Goal: Obtain resource: Download file/media

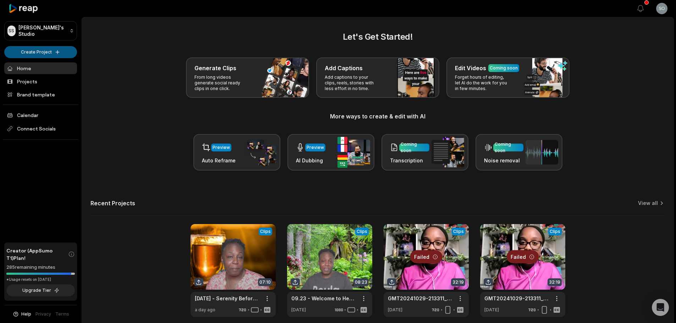
click at [40, 51] on html "SS Sophia's Studio Create Project Home Projects Brand template Calendar Connect…" at bounding box center [338, 161] width 676 height 323
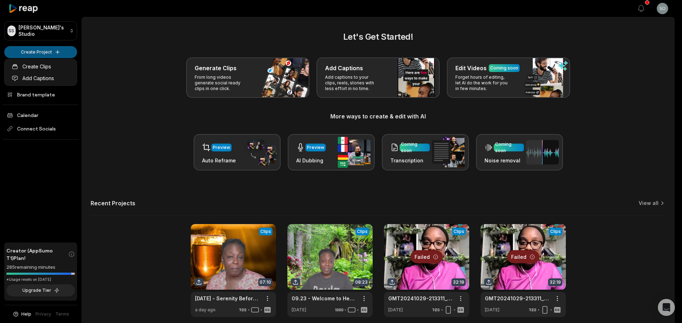
click at [49, 55] on html "SS Sophia's Studio Create Project Home Projects Brand template Calendar Connect…" at bounding box center [341, 161] width 682 height 323
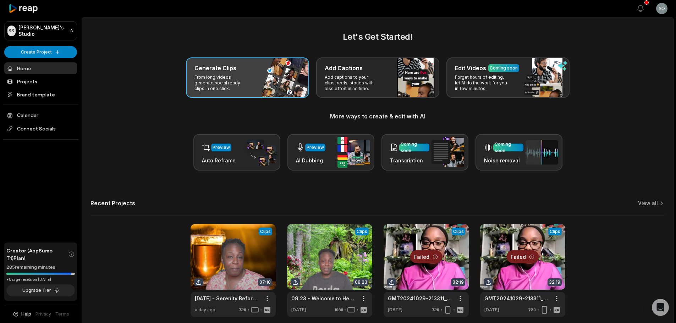
click at [250, 74] on div "Generate Clips From long videos generate social ready clips in one click." at bounding box center [247, 78] width 123 height 40
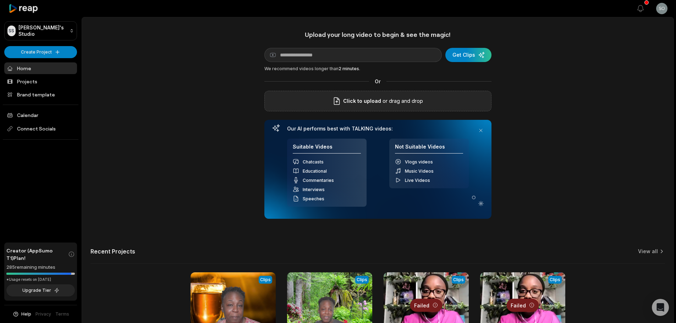
click at [367, 104] on span "Click to upload" at bounding box center [362, 101] width 38 height 9
click at [0, 0] on input "Click to upload" at bounding box center [0, 0] width 0 height 0
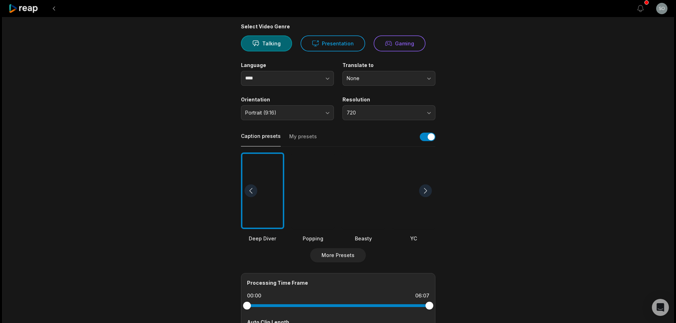
scroll to position [71, 0]
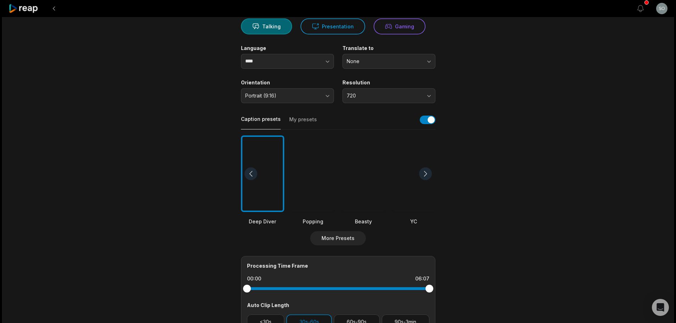
click at [323, 193] on div at bounding box center [312, 174] width 43 height 77
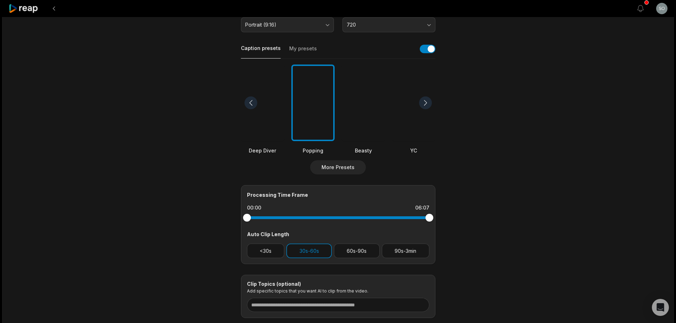
scroll to position [177, 0]
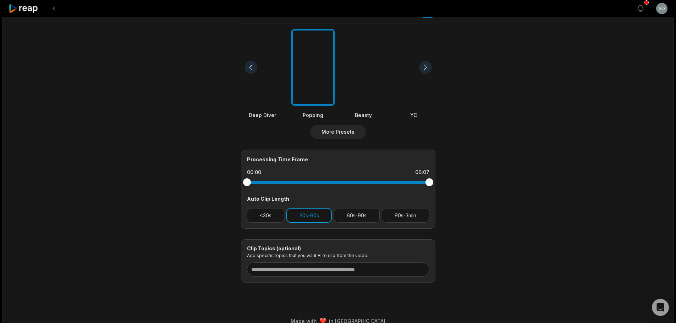
click at [313, 212] on button "30s-60s" at bounding box center [308, 215] width 45 height 15
click at [320, 217] on button "30s-60s" at bounding box center [308, 215] width 45 height 15
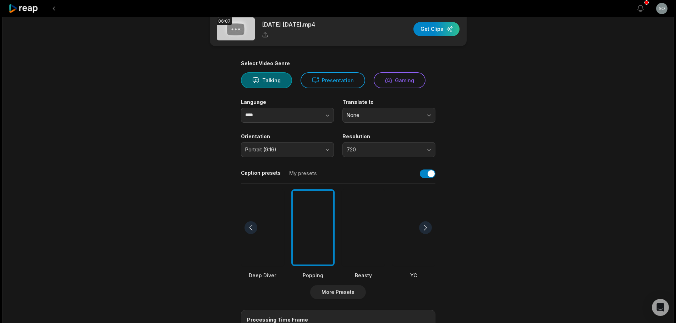
scroll to position [0, 0]
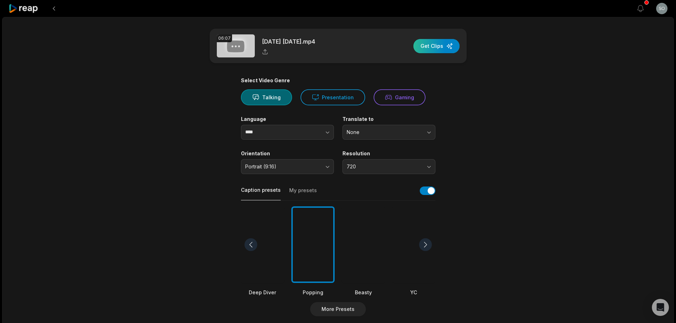
click at [438, 51] on div "button" at bounding box center [437, 46] width 46 height 14
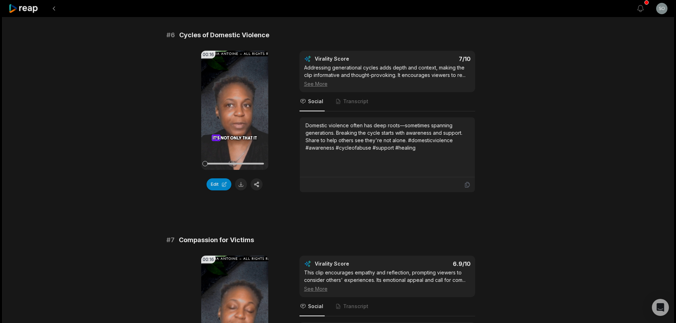
scroll to position [1038, 0]
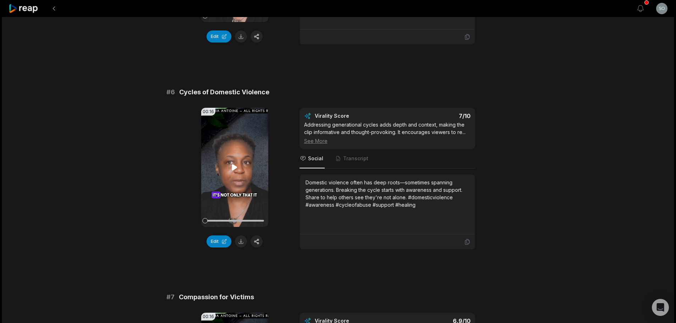
click at [235, 167] on icon at bounding box center [234, 167] width 5 height 6
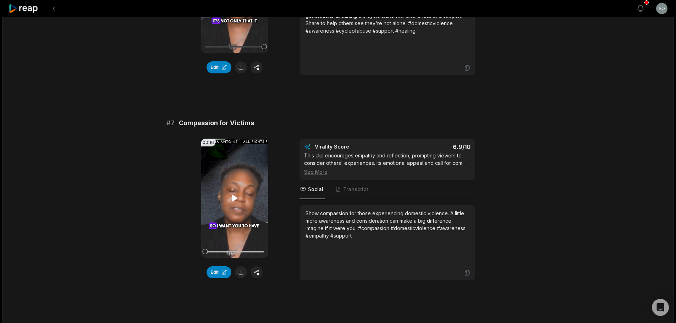
scroll to position [1216, 0]
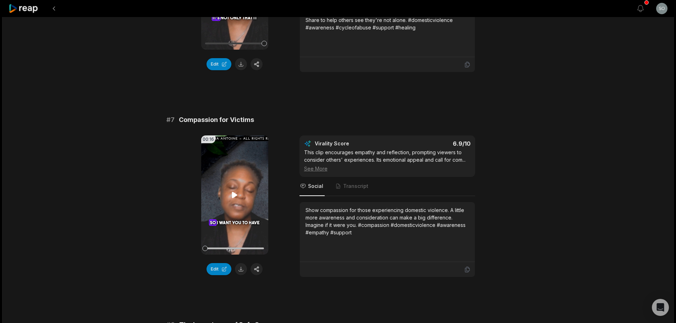
click at [231, 192] on icon at bounding box center [234, 195] width 9 height 9
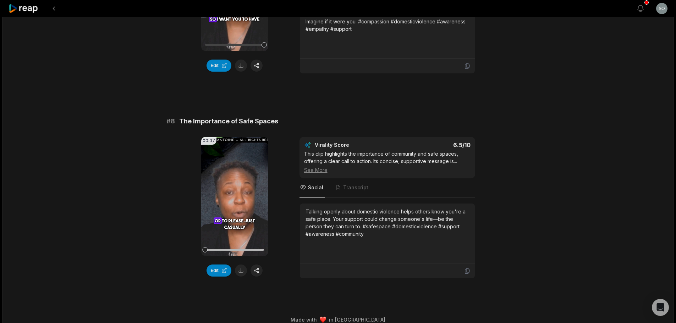
scroll to position [1429, 0]
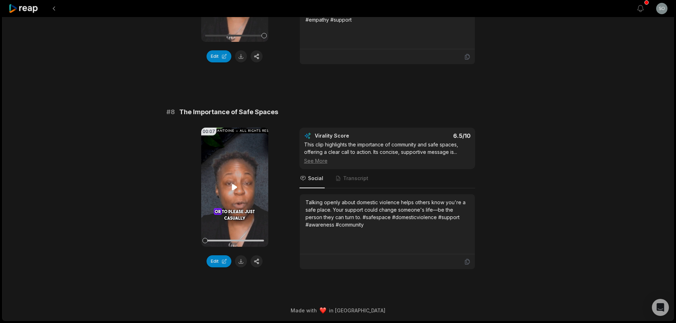
click at [234, 192] on video "Your browser does not support mp4 format." at bounding box center [234, 187] width 67 height 119
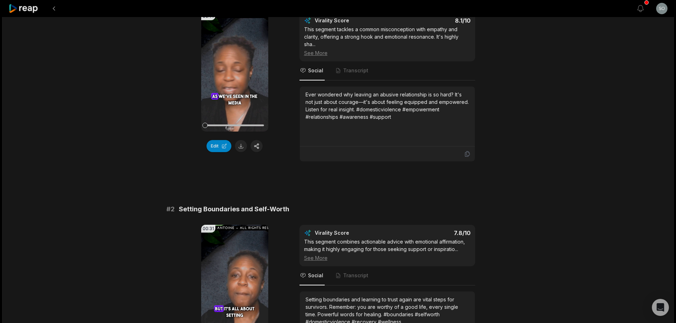
scroll to position [0, 0]
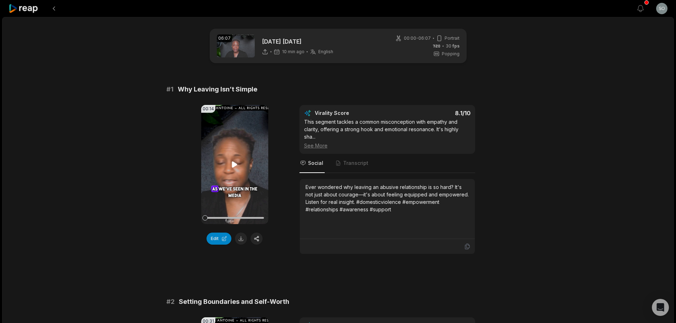
click at [234, 163] on icon at bounding box center [234, 165] width 5 height 6
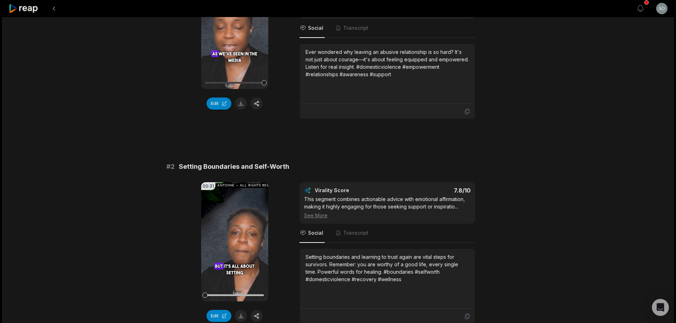
scroll to position [35, 0]
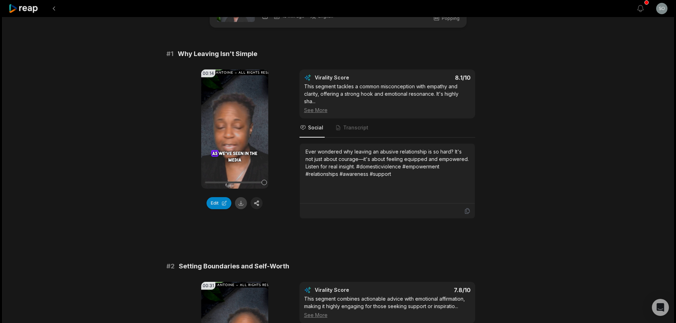
click at [241, 204] on button at bounding box center [241, 203] width 12 height 12
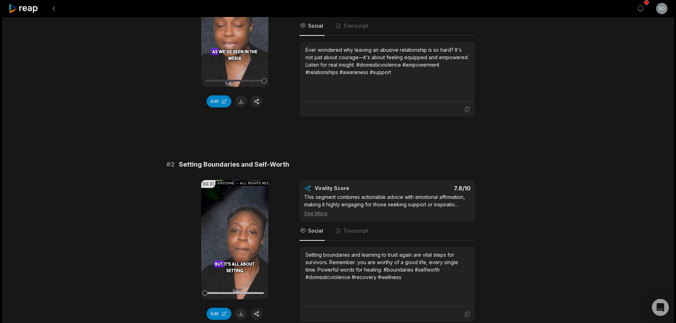
scroll to position [177, 0]
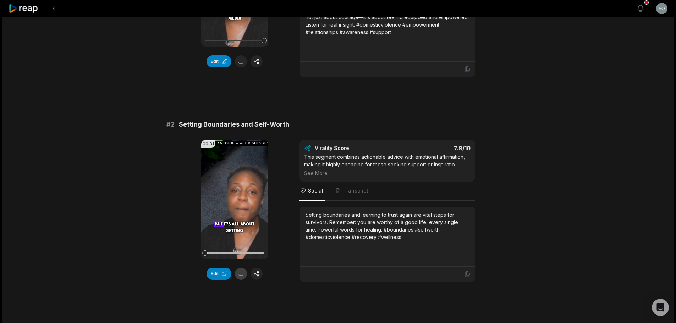
click at [242, 272] on button at bounding box center [241, 274] width 12 height 12
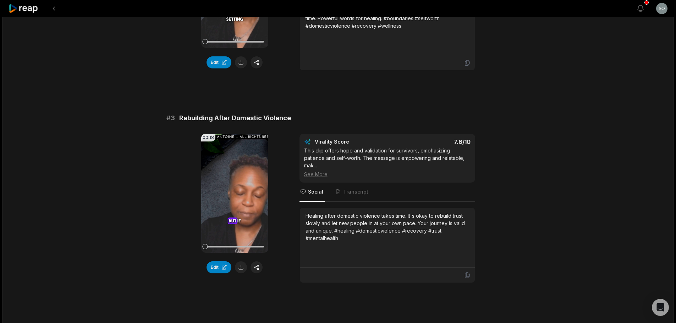
scroll to position [426, 0]
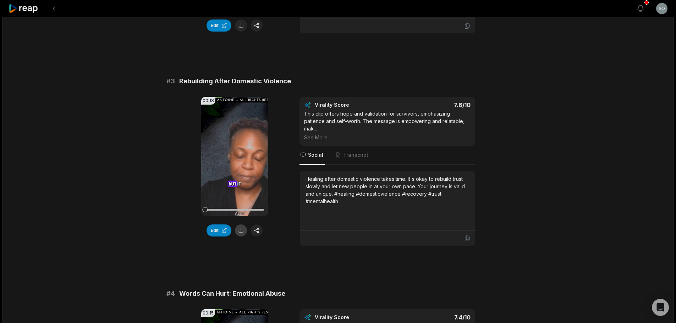
click at [239, 232] on button at bounding box center [241, 231] width 12 height 12
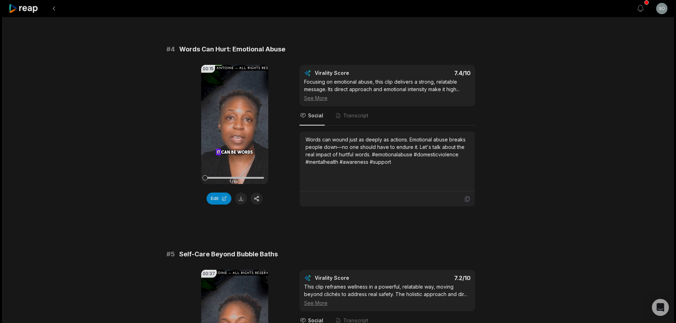
scroll to position [674, 0]
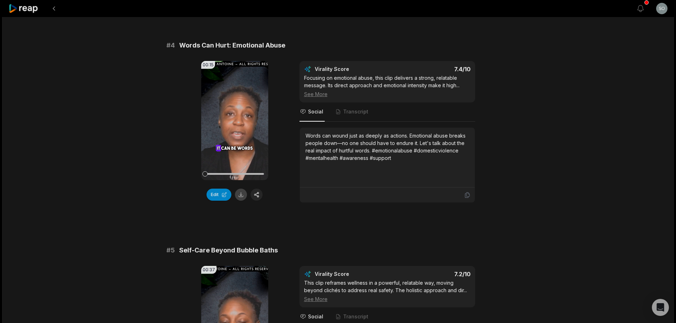
click at [240, 195] on button at bounding box center [241, 195] width 12 height 12
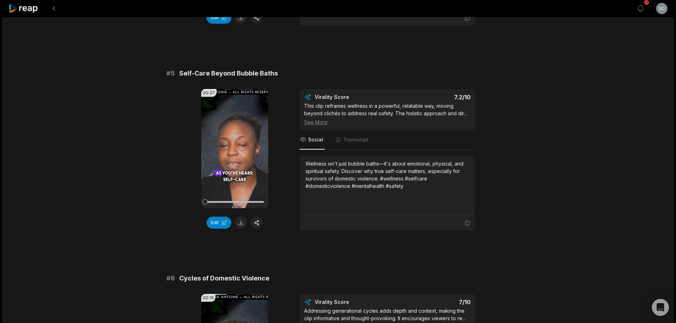
scroll to position [852, 0]
click at [242, 221] on button at bounding box center [241, 223] width 12 height 12
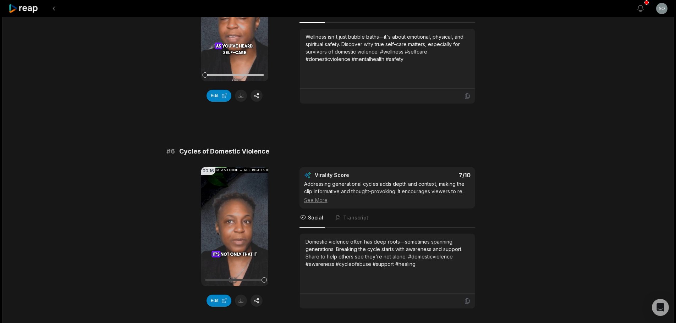
scroll to position [994, 0]
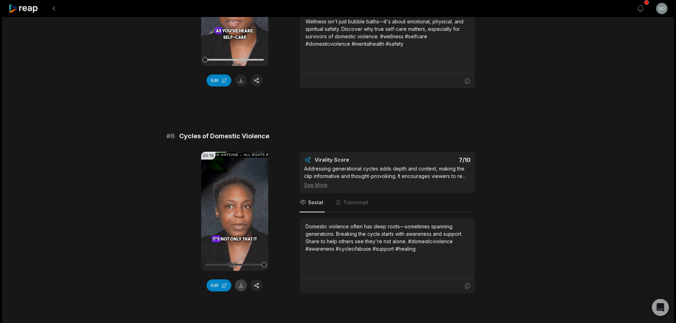
click at [242, 281] on button at bounding box center [241, 286] width 12 height 12
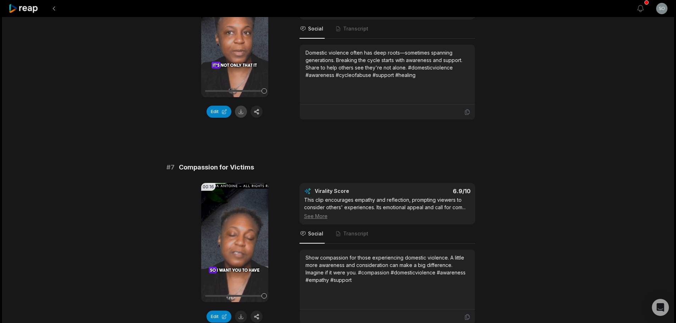
scroll to position [1207, 0]
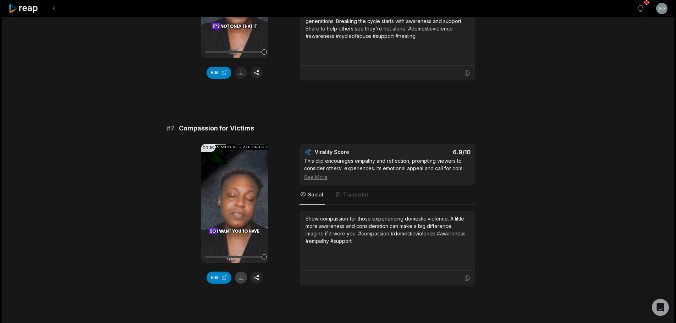
click at [242, 278] on button at bounding box center [241, 278] width 12 height 12
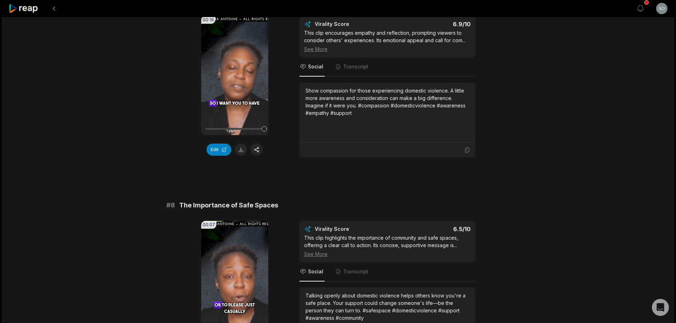
scroll to position [1384, 0]
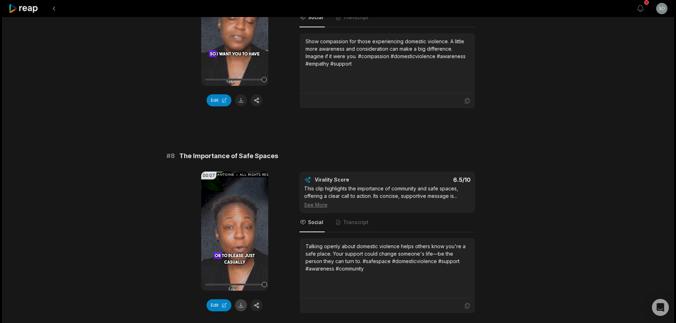
click at [241, 306] on button at bounding box center [241, 306] width 12 height 12
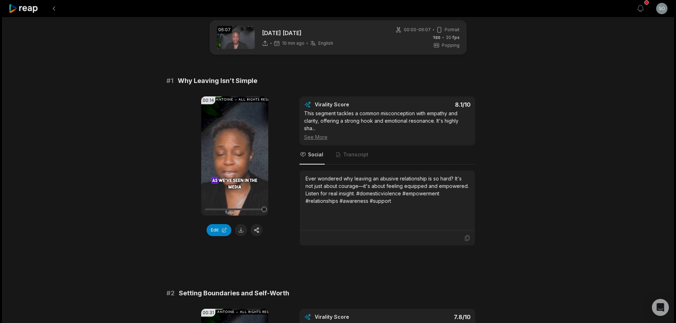
scroll to position [0, 0]
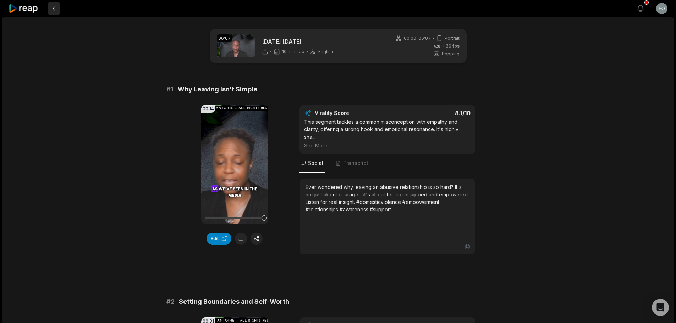
click at [55, 10] on button at bounding box center [54, 8] width 13 height 13
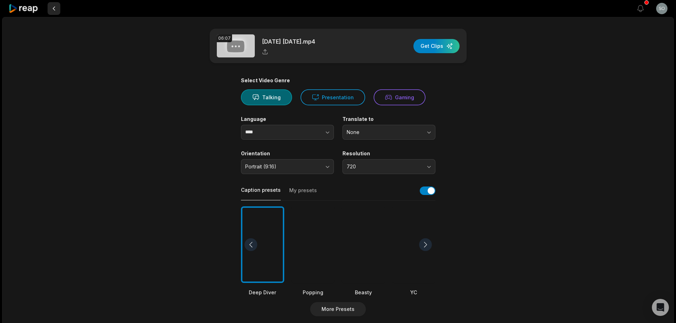
click at [54, 10] on button at bounding box center [54, 8] width 13 height 13
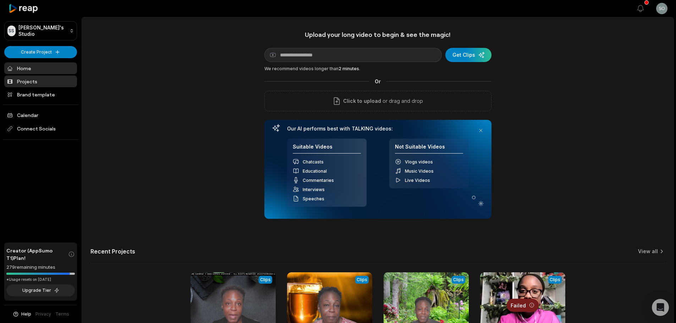
click at [23, 81] on link "Projects" at bounding box center [40, 82] width 73 height 12
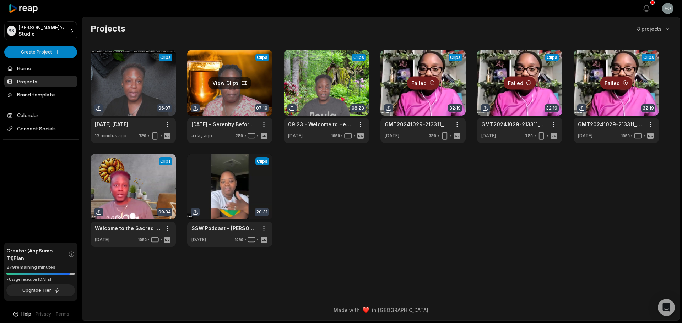
click at [227, 81] on link at bounding box center [229, 96] width 85 height 93
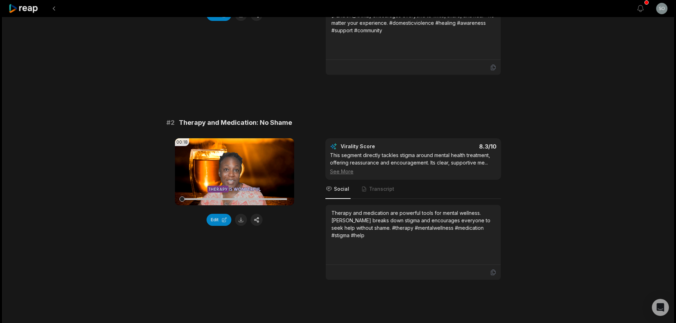
scroll to position [177, 0]
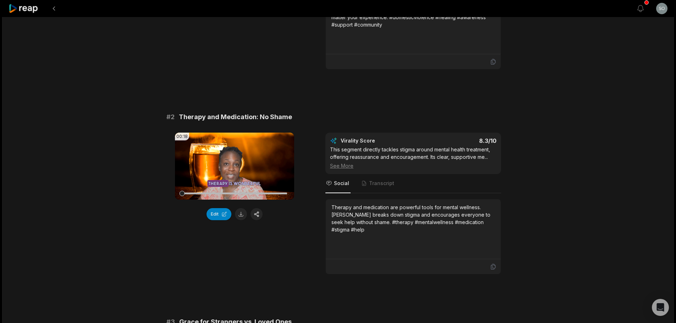
drag, startPoint x: 379, startPoint y: 231, endPoint x: 332, endPoint y: 207, distance: 52.7
click at [332, 207] on div "Therapy and medication are powerful tools for mental wellness. Sophia Antoine b…" at bounding box center [414, 219] width 164 height 30
copy div "Therapy and medication are powerful tools for mental wellness. Sophia Antoine b…"
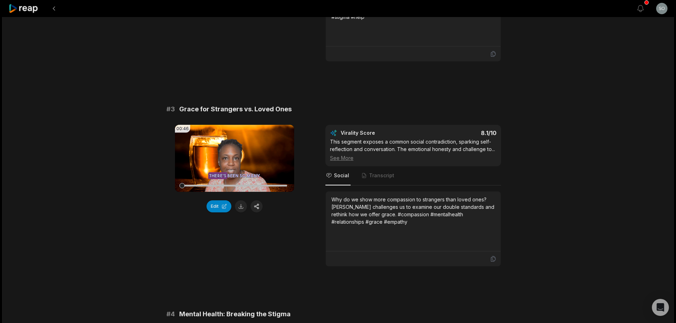
scroll to position [142, 0]
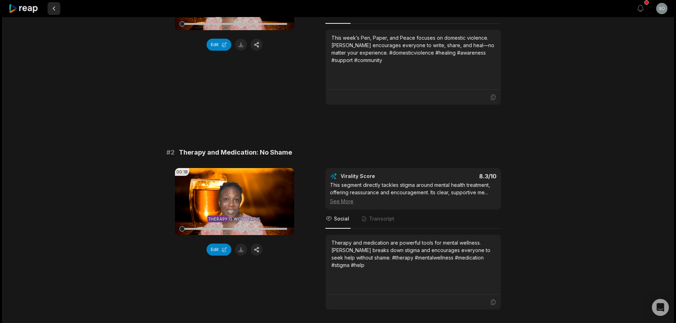
click at [57, 7] on button at bounding box center [54, 8] width 13 height 13
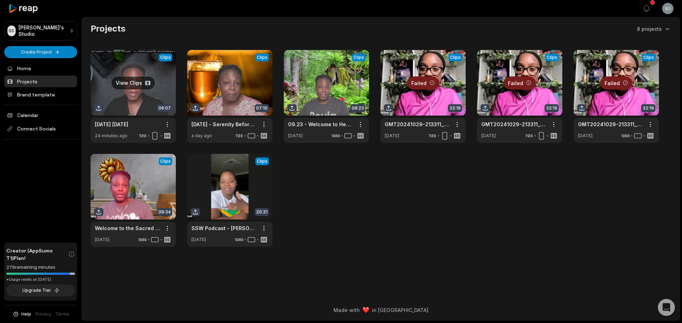
click at [141, 75] on link at bounding box center [133, 96] width 85 height 93
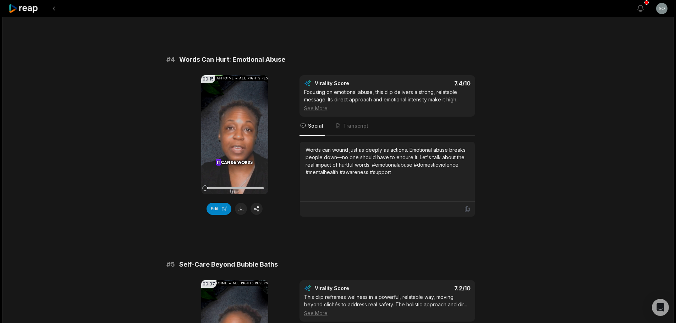
scroll to position [674, 0]
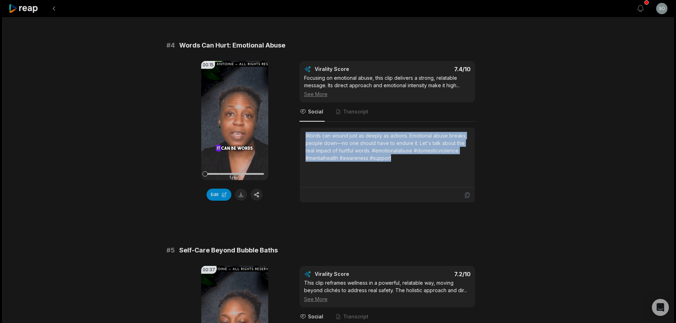
drag, startPoint x: 406, startPoint y: 158, endPoint x: 304, endPoint y: 135, distance: 104.9
click at [304, 135] on div "Words can wound just as deeply as actions. Emotional abuse breaks people down—n…" at bounding box center [387, 158] width 175 height 60
copy div "Words can wound just as deeply as actions. Emotional abuse breaks people down—n…"
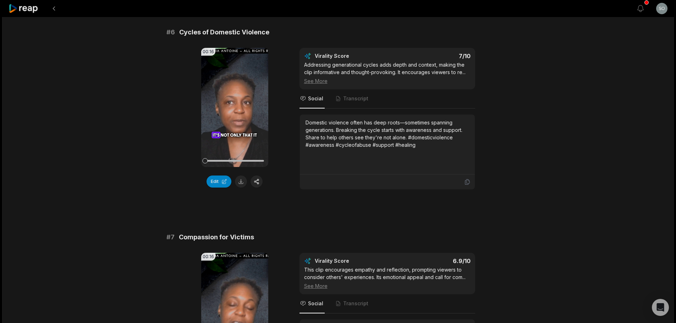
scroll to position [1100, 0]
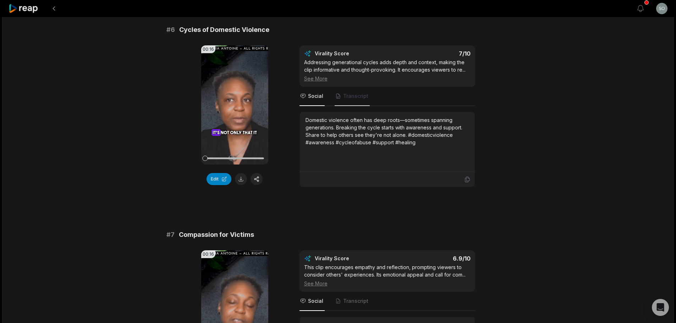
click at [350, 99] on span "Transcript" at bounding box center [355, 96] width 25 height 7
click at [320, 100] on span "Social" at bounding box center [312, 96] width 25 height 19
click at [430, 142] on div "Domestic violence often has deep roots—sometimes spanning generations. Breaking…" at bounding box center [388, 131] width 164 height 30
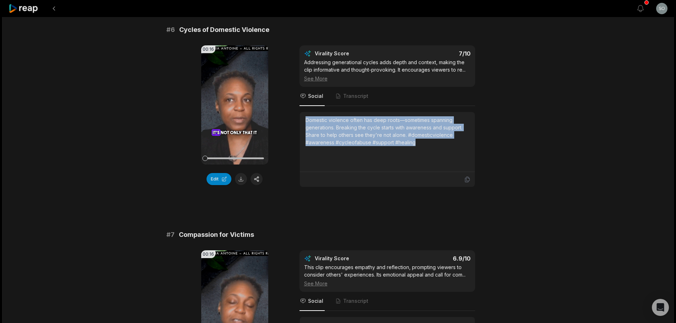
drag, startPoint x: 423, startPoint y: 141, endPoint x: 305, endPoint y: 121, distance: 120.0
click at [305, 121] on div "Domestic violence often has deep roots—sometimes spanning generations. Breaking…" at bounding box center [387, 142] width 175 height 60
copy div "Domestic violence often has deep roots—sometimes spanning generations. Breaking…"
